Goal: Information Seeking & Learning: Understand process/instructions

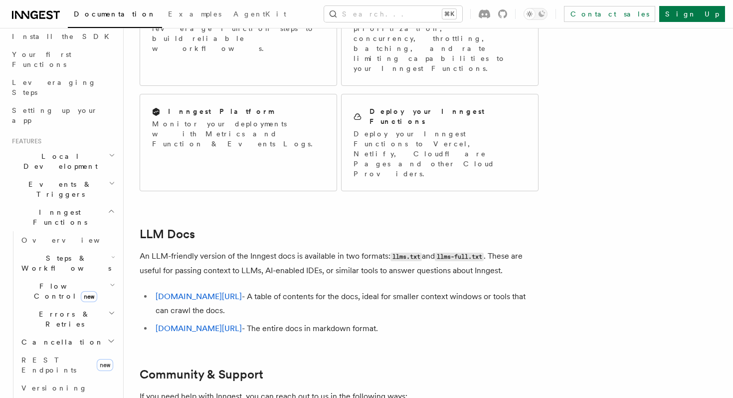
scroll to position [139, 0]
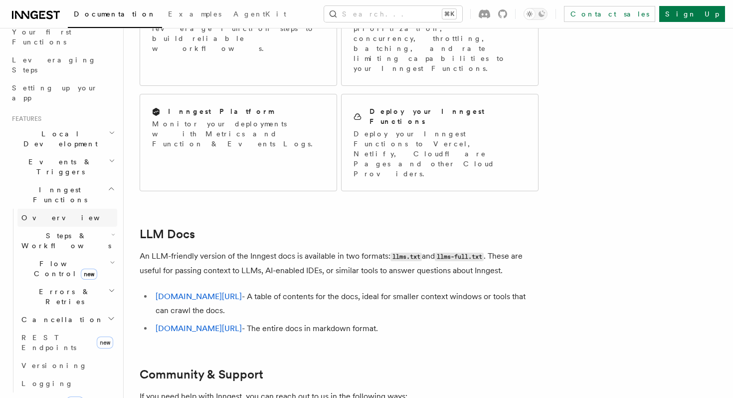
click at [46, 214] on span "Overview" at bounding box center [72, 218] width 103 height 8
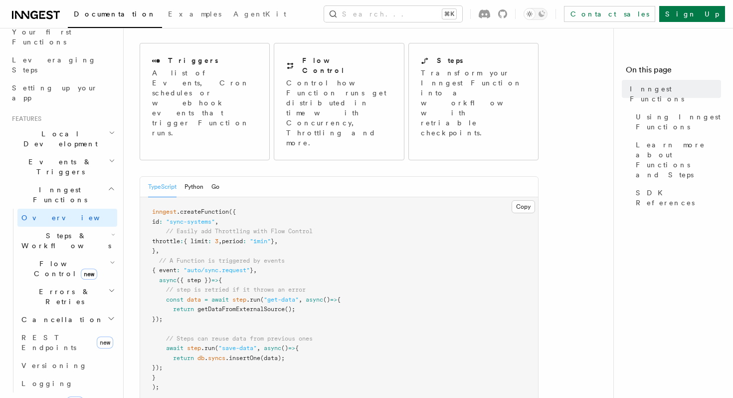
scroll to position [108, 0]
click at [199, 176] on button "Python" at bounding box center [194, 186] width 19 height 20
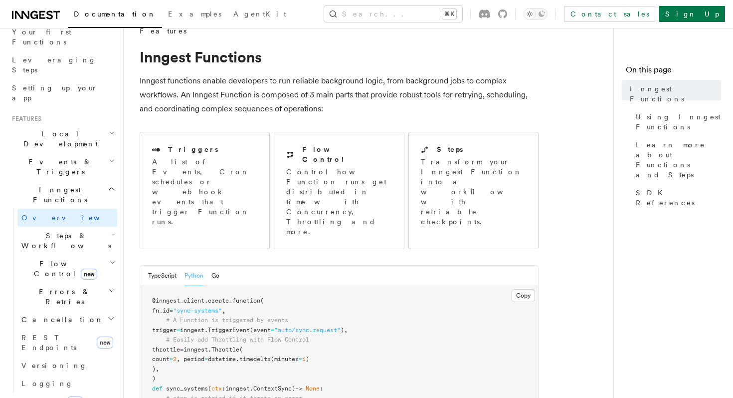
scroll to position [0, 0]
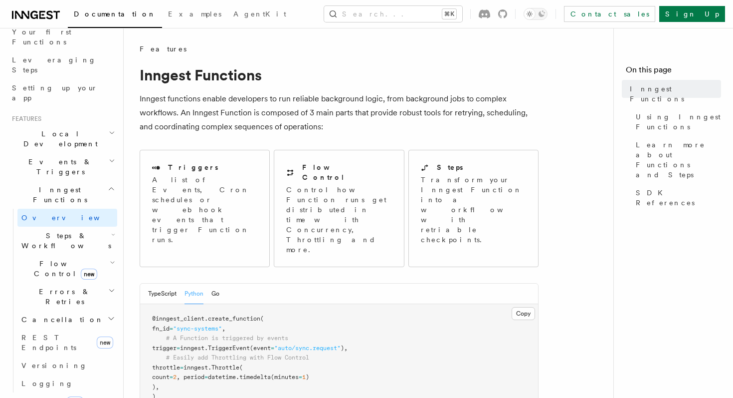
click at [83, 226] on h2 "Steps & Workflows" at bounding box center [67, 240] width 100 height 28
click at [66, 254] on link "Overview" at bounding box center [72, 263] width 90 height 18
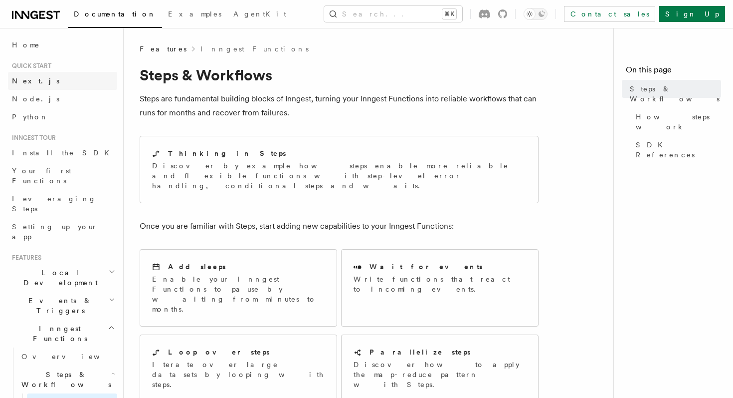
click at [29, 78] on span "Next.js" at bounding box center [35, 81] width 47 height 8
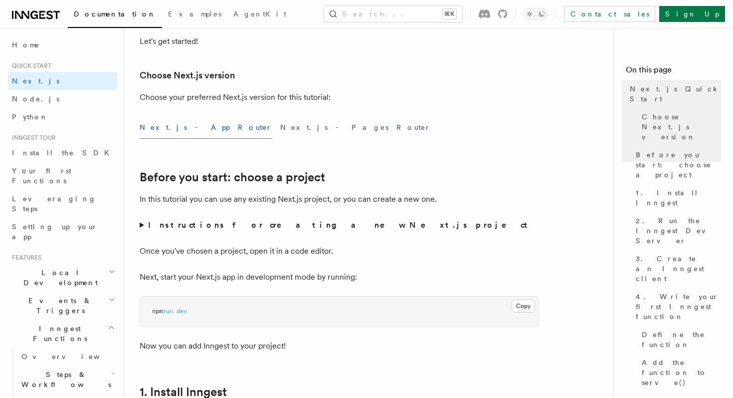
scroll to position [212, 0]
click at [33, 103] on span "Node.js" at bounding box center [35, 99] width 47 height 10
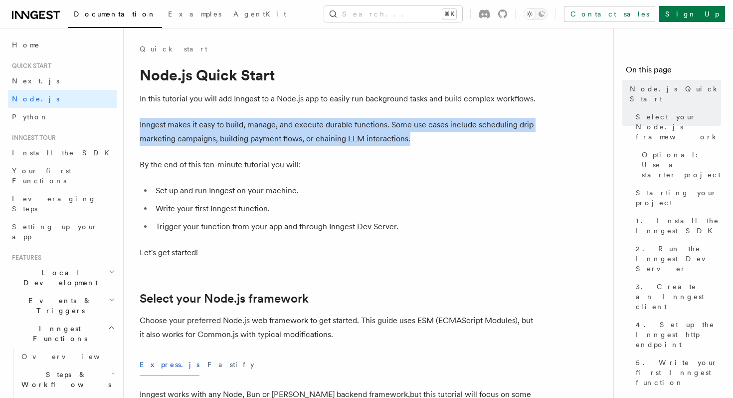
copy p "Inngest makes it easy to build, manage, and execute durable functions. Some use…"
drag, startPoint x: 412, startPoint y: 141, endPoint x: 138, endPoint y: 127, distance: 274.3
